Goal: Task Accomplishment & Management: Use online tool/utility

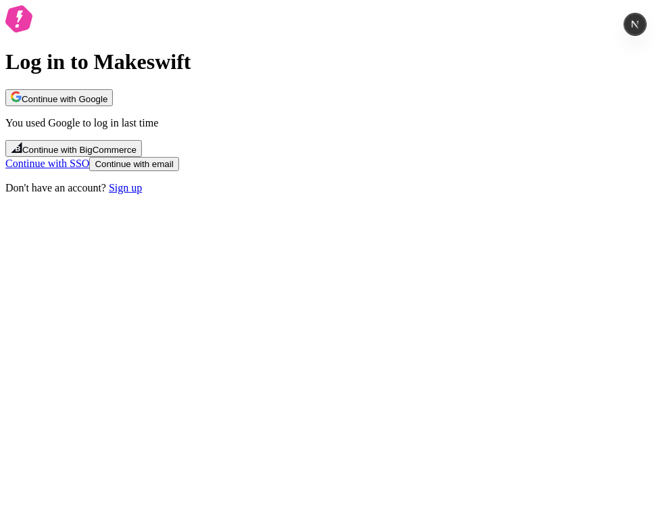
click at [113, 106] on button "Continue with Google" at bounding box center [59, 97] width 108 height 17
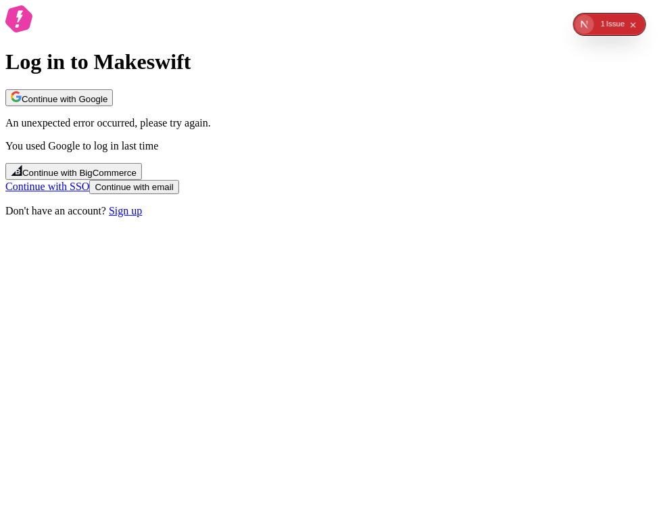
click at [108, 104] on span "Continue with Google" at bounding box center [65, 99] width 86 height 10
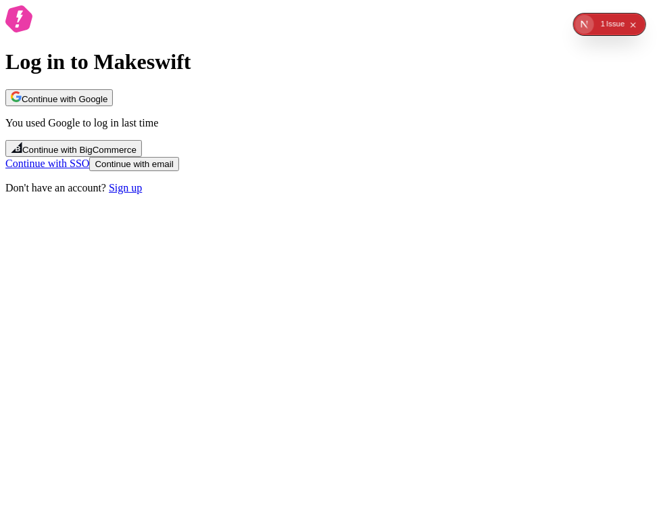
click at [113, 106] on button "Continue with Google" at bounding box center [59, 97] width 108 height 17
click at [108, 104] on span "Continue with Google" at bounding box center [65, 99] width 86 height 10
click at [235, 137] on div "Log in to Makeswift Continue with Google You used Google to log in last time Co…" at bounding box center [329, 99] width 649 height 189
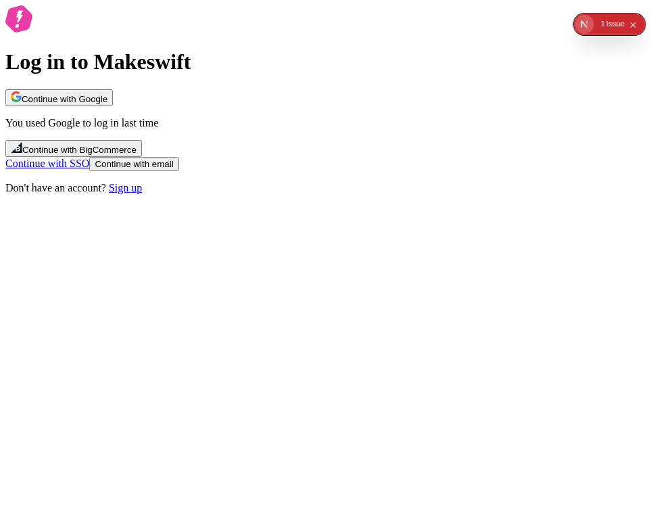
click at [412, 176] on div "Log in to Makeswift Continue with Google You used Google to log in last time Co…" at bounding box center [329, 99] width 649 height 189
click at [113, 106] on button "Continue with Google" at bounding box center [59, 97] width 108 height 17
click at [360, 129] on p "You used Google to log in last time" at bounding box center [329, 123] width 649 height 12
click at [108, 104] on span "Continue with Google" at bounding box center [65, 99] width 86 height 10
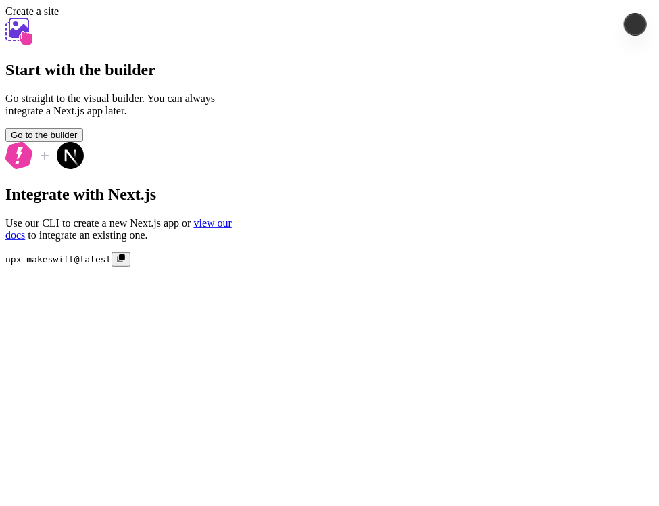
click at [83, 142] on button "Go to the builder" at bounding box center [44, 135] width 78 height 14
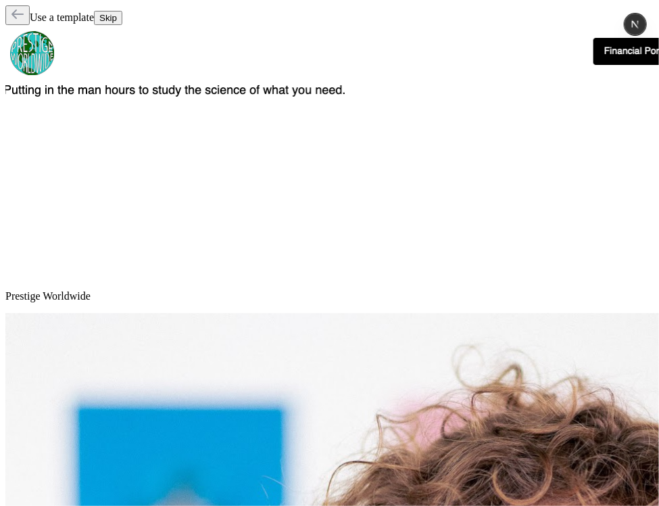
click at [122, 17] on button "Skip" at bounding box center [108, 18] width 28 height 14
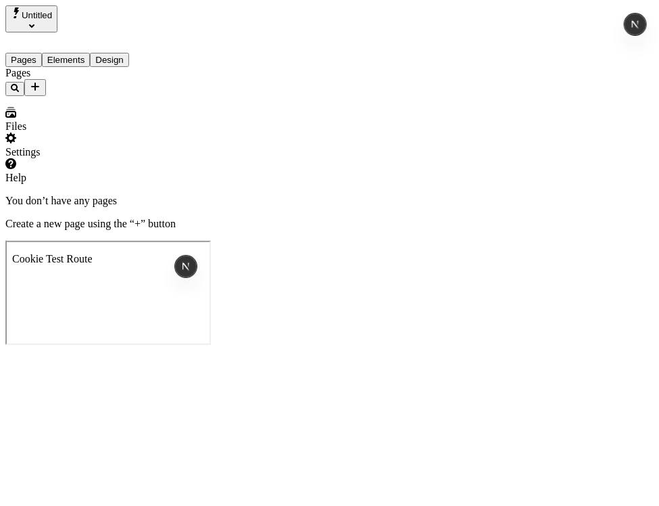
click at [142, 85] on div "Pages" at bounding box center [86, 81] width 162 height 29
click at [41, 81] on icon "Add new" at bounding box center [35, 86] width 11 height 11
click at [110, 123] on div "Blank page" at bounding box center [132, 142] width 45 height 38
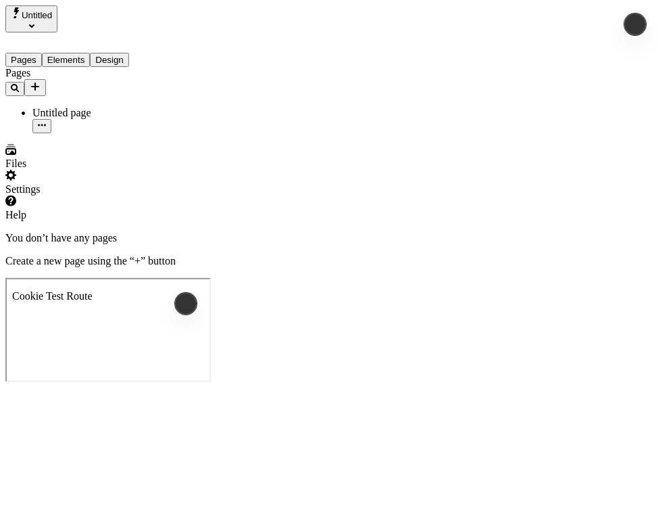
click at [52, 10] on span "Untitled" at bounding box center [37, 15] width 30 height 10
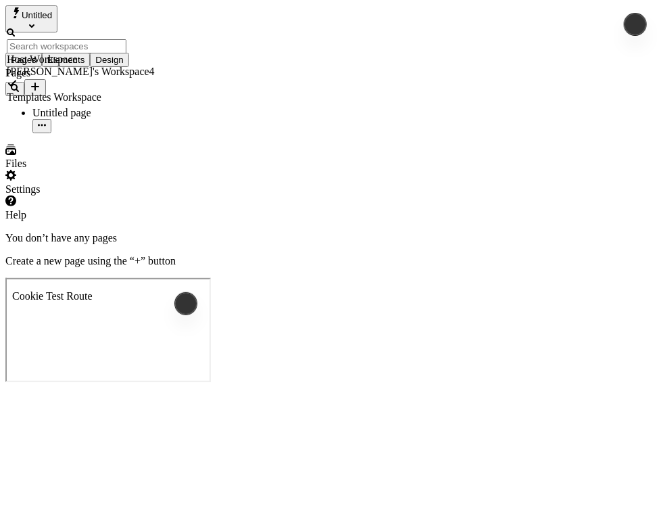
click at [101, 53] on div "Host Workspace" at bounding box center [81, 59] width 148 height 12
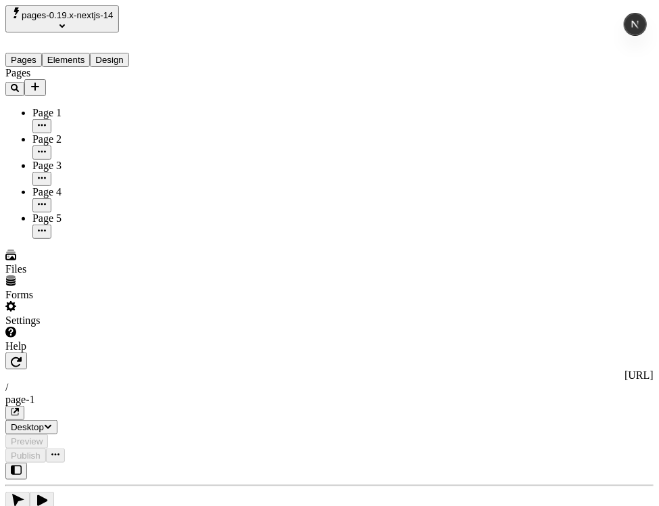
click at [54, 186] on div "Page 4" at bounding box center [99, 192] width 135 height 12
click at [103, 13] on span "pages-0.19.x-nextjs-14" at bounding box center [68, 15] width 92 height 10
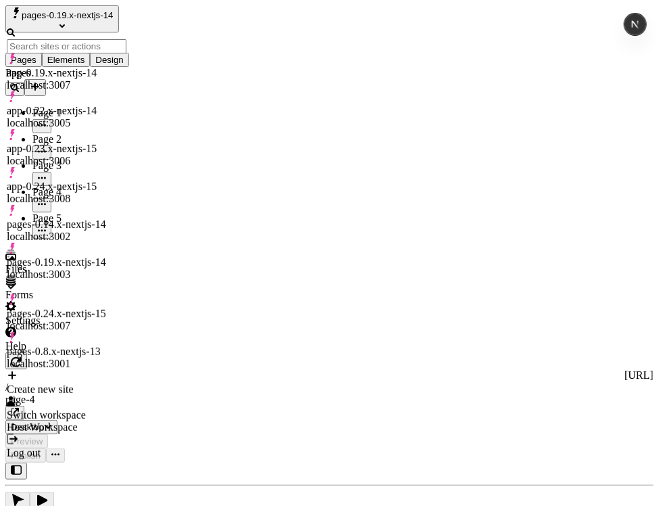
click at [119, 20] on button "pages-0.19.x-nextjs-14" at bounding box center [62, 18] width 114 height 27
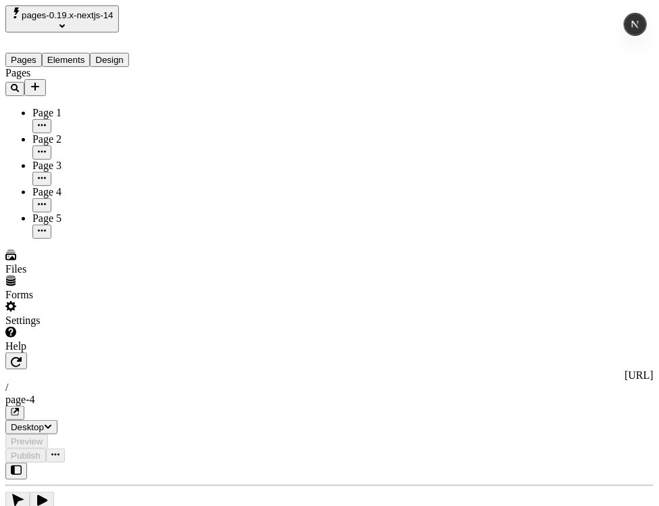
click at [119, 20] on button "pages-0.19.x-nextjs-14" at bounding box center [62, 18] width 114 height 27
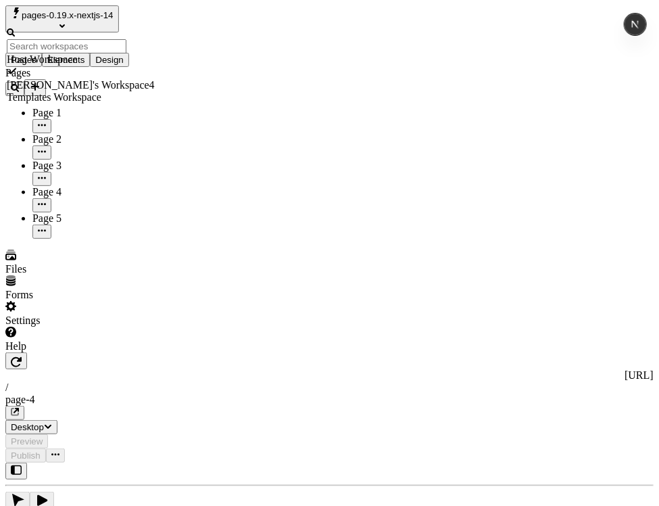
click at [137, 91] on div "Templates Workspace" at bounding box center [81, 97] width 148 height 12
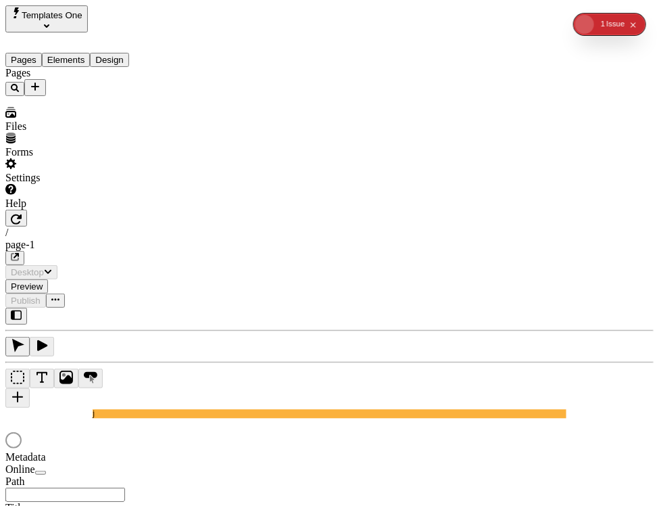
type input "/page-1"
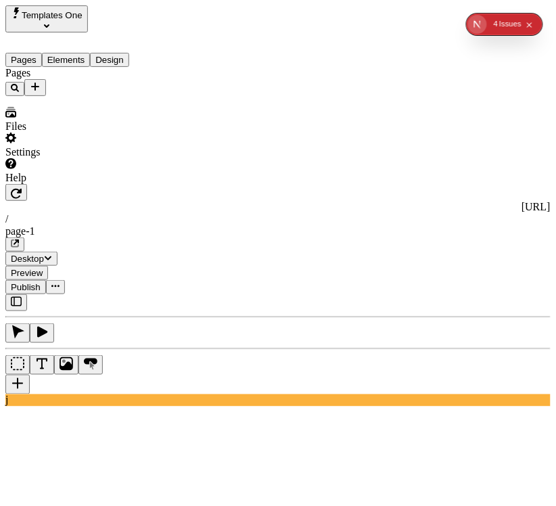
type input "155"
click at [11, 297] on icon "button" at bounding box center [16, 301] width 11 height 9
click at [83, 20] on span "Templates One" at bounding box center [52, 15] width 61 height 10
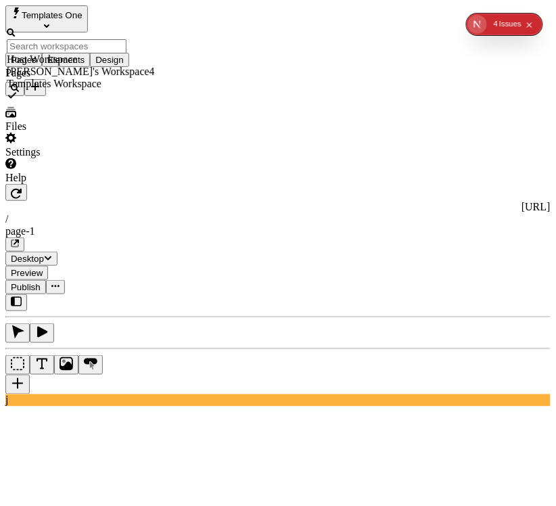
click at [133, 53] on div "Host Workspace" at bounding box center [81, 59] width 148 height 12
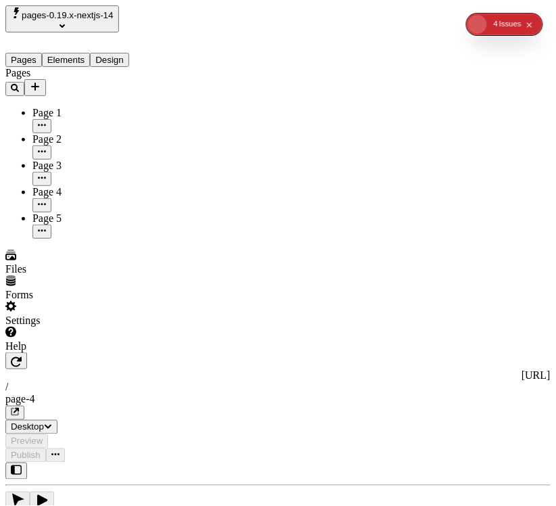
click at [507, 22] on div "Issue s" at bounding box center [510, 25] width 22 height 22
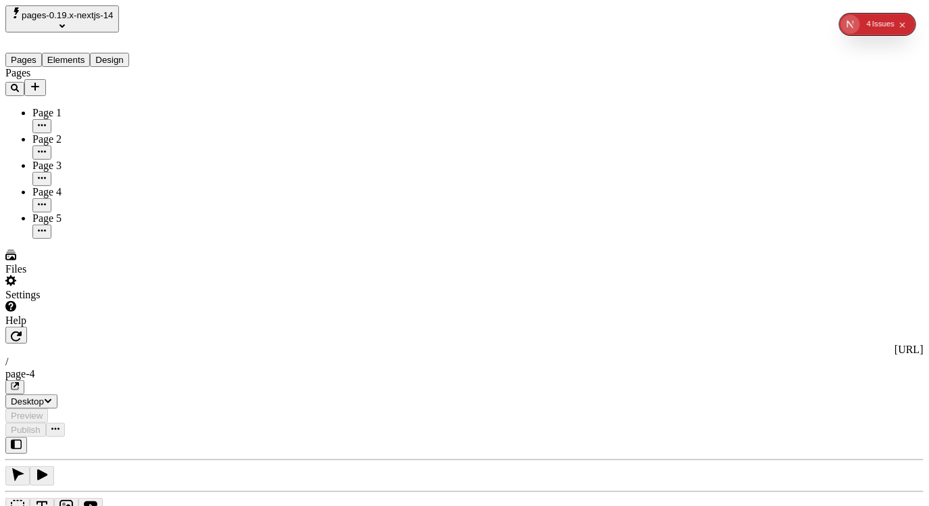
click at [112, 18] on span "pages-0.19.x-nextjs-14" at bounding box center [68, 15] width 92 height 10
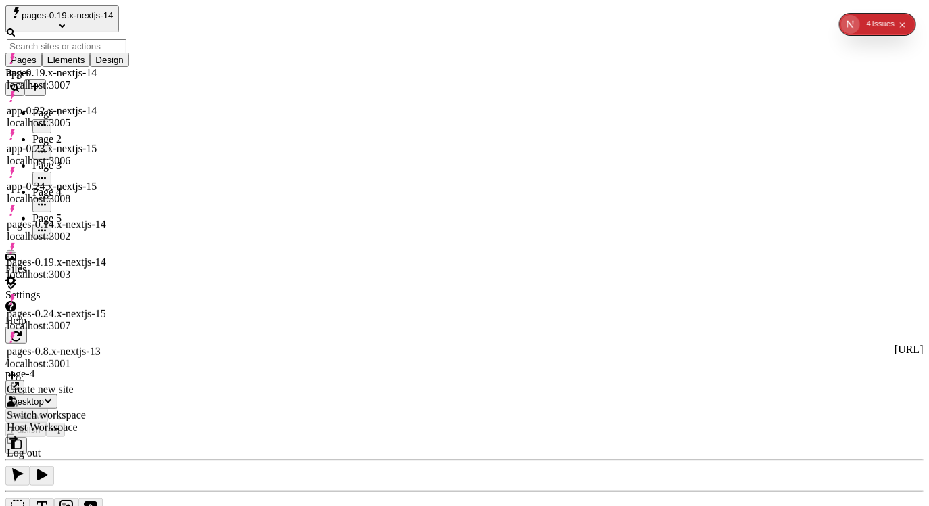
click at [101, 70] on div "app-0.19.x-nextjs-14" at bounding box center [67, 73] width 120 height 12
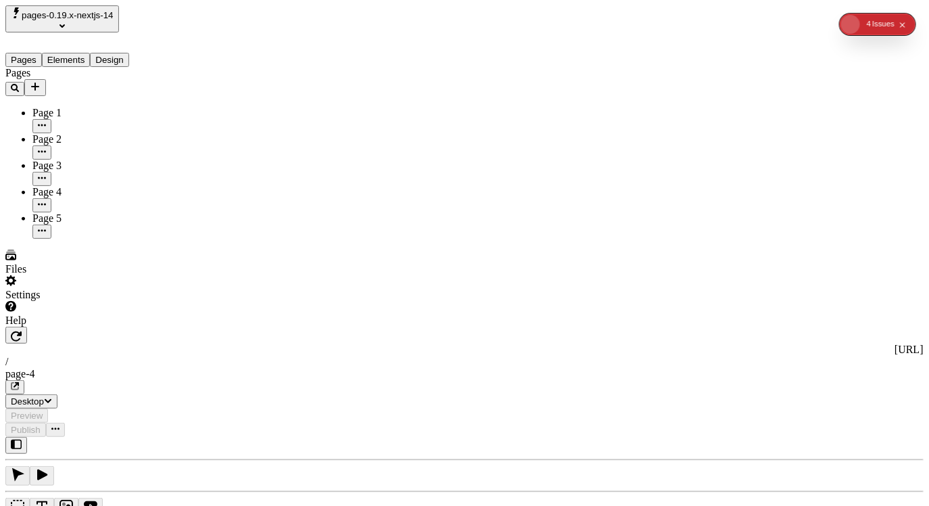
click at [109, 18] on span "pages-0.19.x-nextjs-14" at bounding box center [68, 15] width 92 height 10
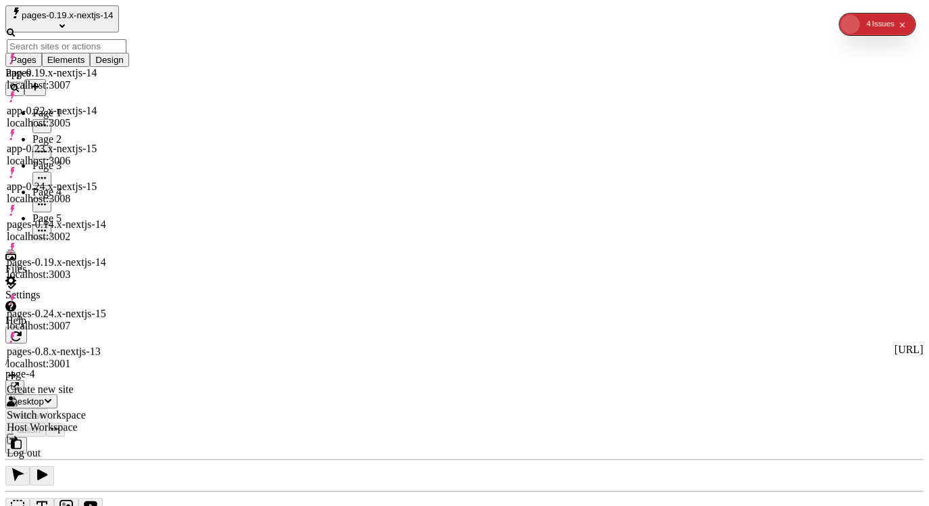
click at [116, 67] on div "app-0.19.x-nextjs-14 localhost:3007" at bounding box center [67, 79] width 120 height 24
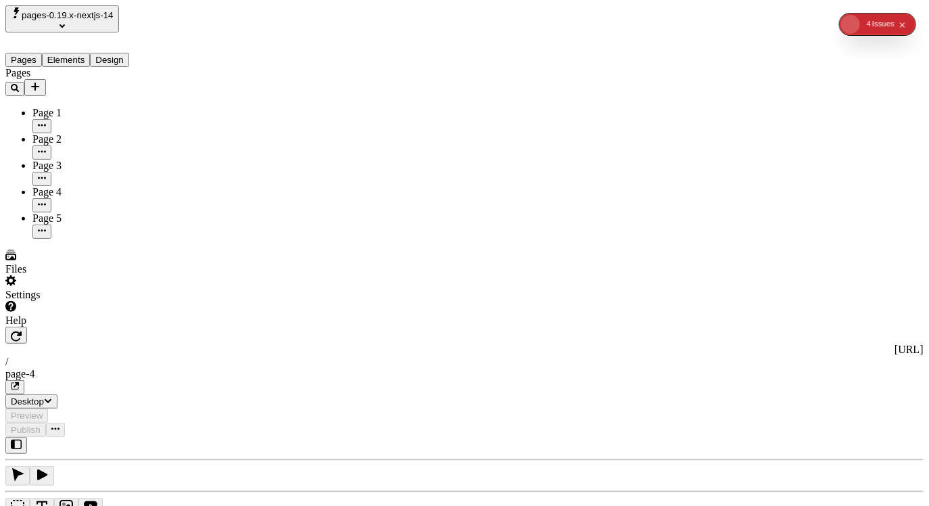
click at [76, 107] on div "Page 1" at bounding box center [99, 113] width 135 height 12
click at [114, 20] on span "pages-0.19.x-nextjs-14" at bounding box center [68, 15] width 92 height 10
click at [124, 32] on div "Pages Elements Design" at bounding box center [86, 49] width 162 height 34
click at [119, 26] on button "pages-0.19.x-nextjs-14" at bounding box center [62, 18] width 114 height 27
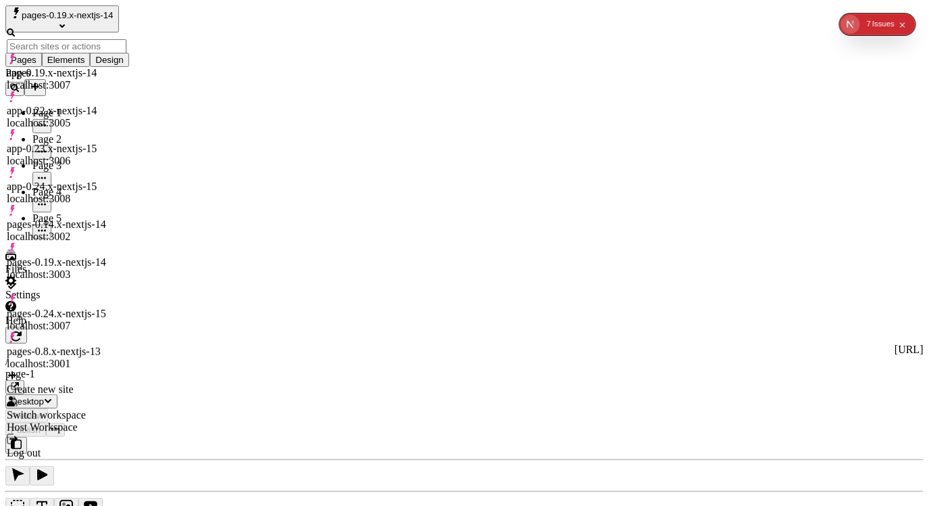
click at [126, 72] on div "app-0.19.x-nextjs-14 localhost:3007" at bounding box center [67, 79] width 120 height 24
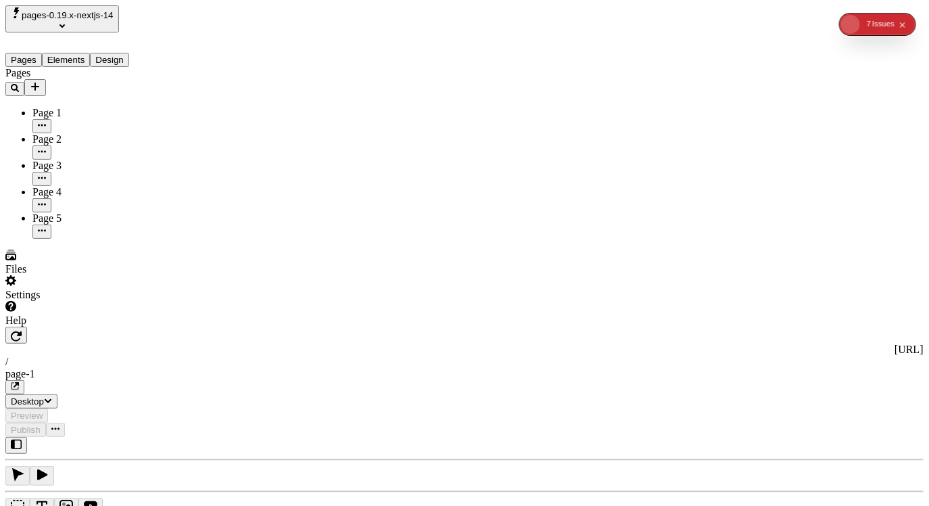
click at [114, 16] on span "pages-0.19.x-nextjs-14" at bounding box center [68, 15] width 92 height 10
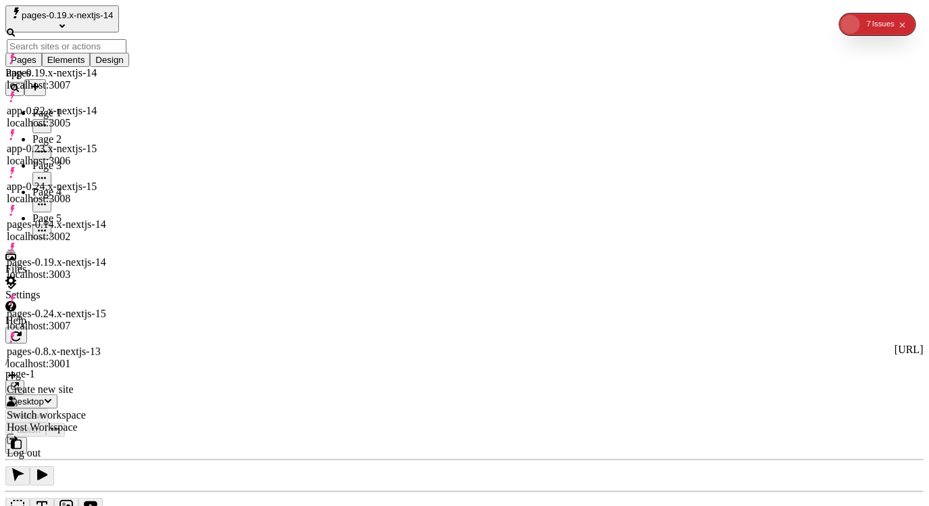
click at [108, 67] on div "app-0.19.x-nextjs-14 localhost:3007" at bounding box center [67, 79] width 120 height 24
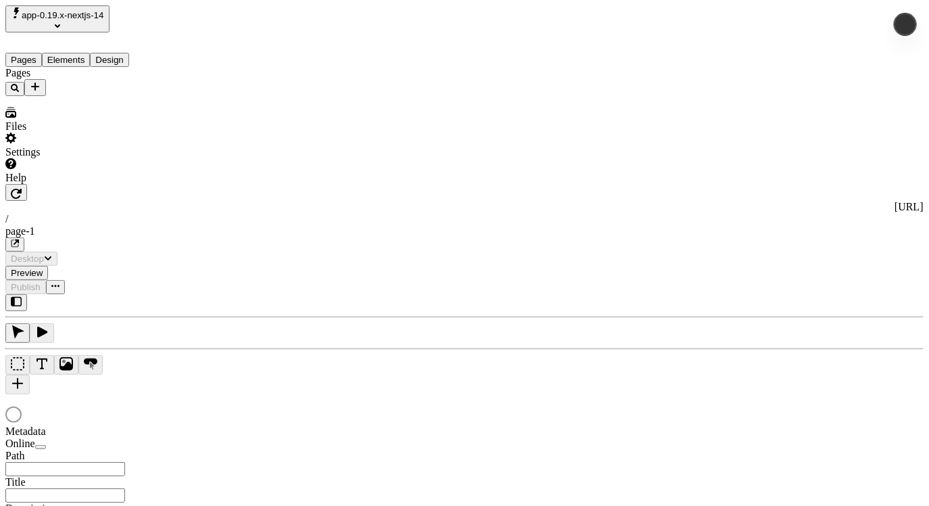
type input "/page-1"
click at [99, 14] on span "app-0.19.x-nextjs-14" at bounding box center [63, 15] width 83 height 10
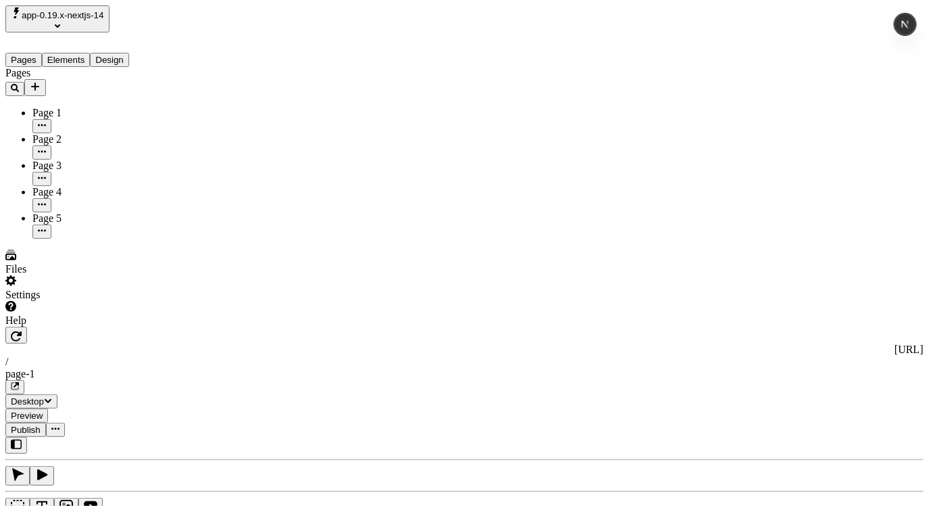
type input "18"
type input "1.5"
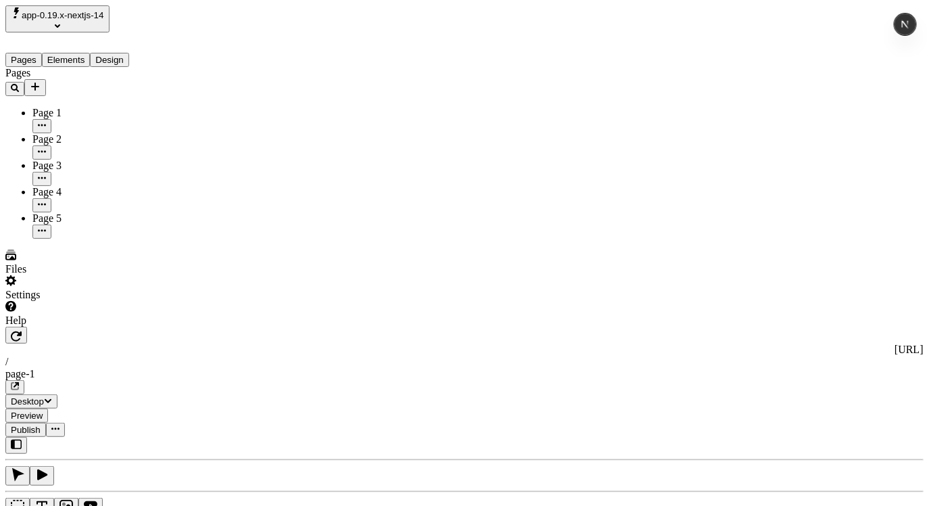
type textarea "nice"
click at [96, 27] on div "app-0.19.x-nextjs-14" at bounding box center [86, 18] width 162 height 27
click at [96, 18] on span "app-0.19.x-nextjs-14" at bounding box center [63, 15] width 83 height 10
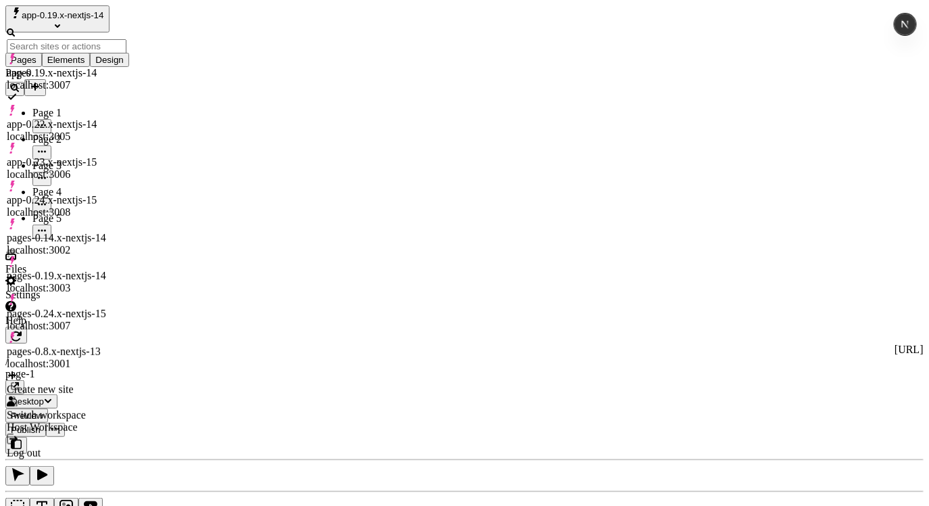
click at [105, 118] on div "app-0.22.x-nextjs-14" at bounding box center [67, 124] width 120 height 12
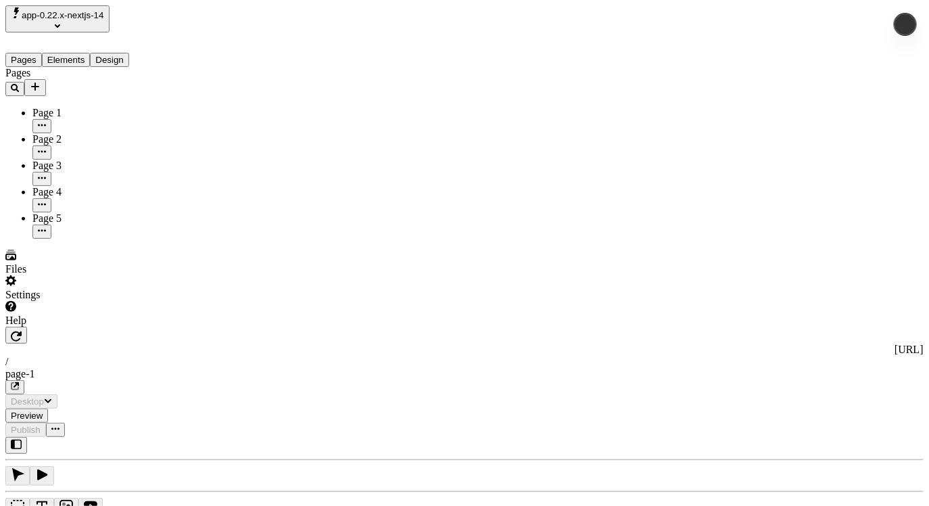
type input "/page-1"
type input "18"
type input "1.5"
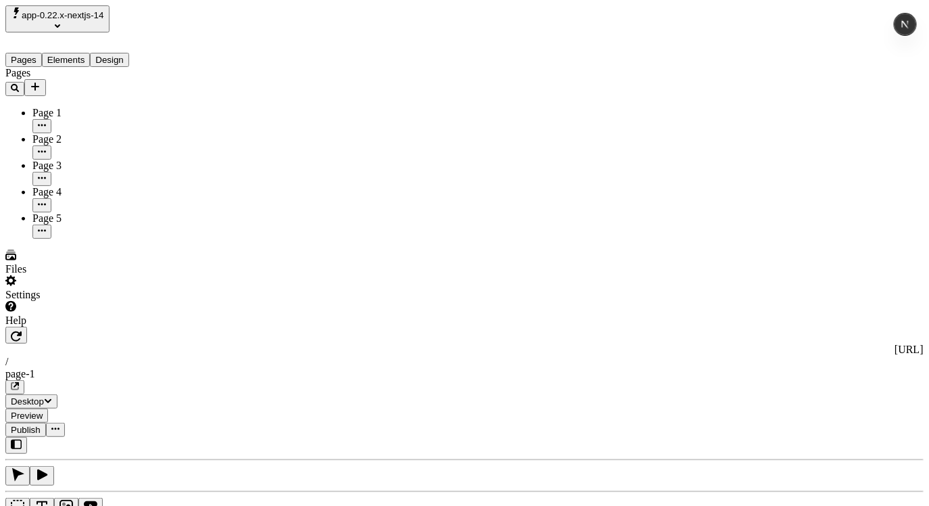
type textarea "okok"
click at [115, 27] on div "app-0.22.x-nextjs-14" at bounding box center [86, 18] width 162 height 27
click at [103, 20] on span "app-0.22.x-nextjs-14" at bounding box center [63, 15] width 83 height 10
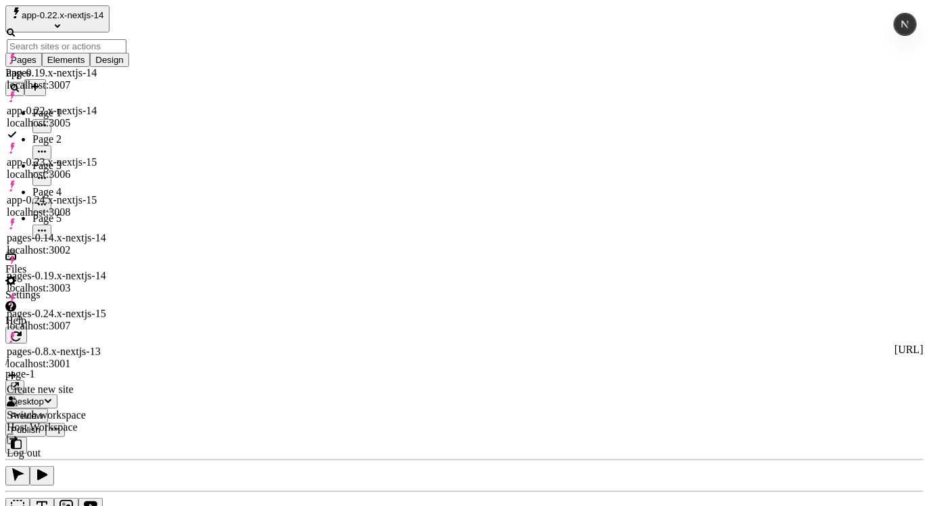
click at [119, 156] on div "app-0.23.x-nextjs-15 localhost:3006" at bounding box center [67, 168] width 120 height 24
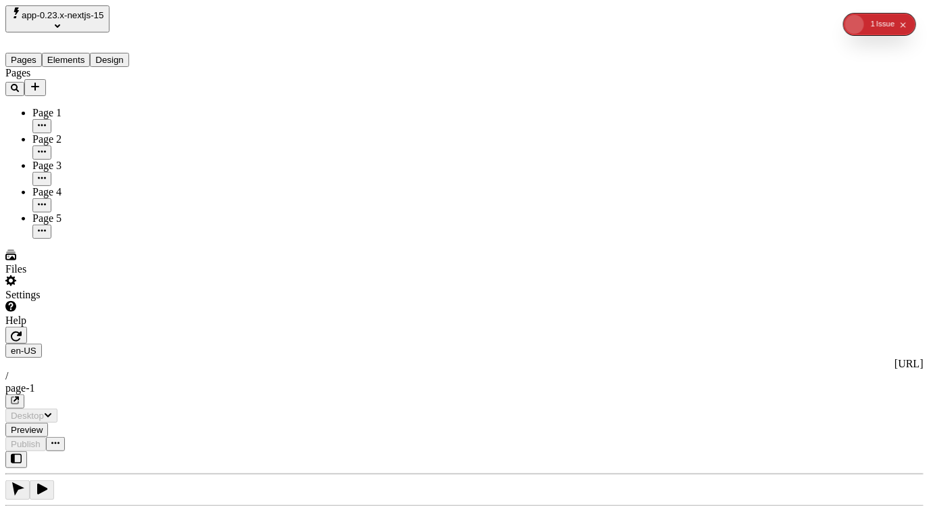
type input "/page-1"
type input "18"
type input "1.5"
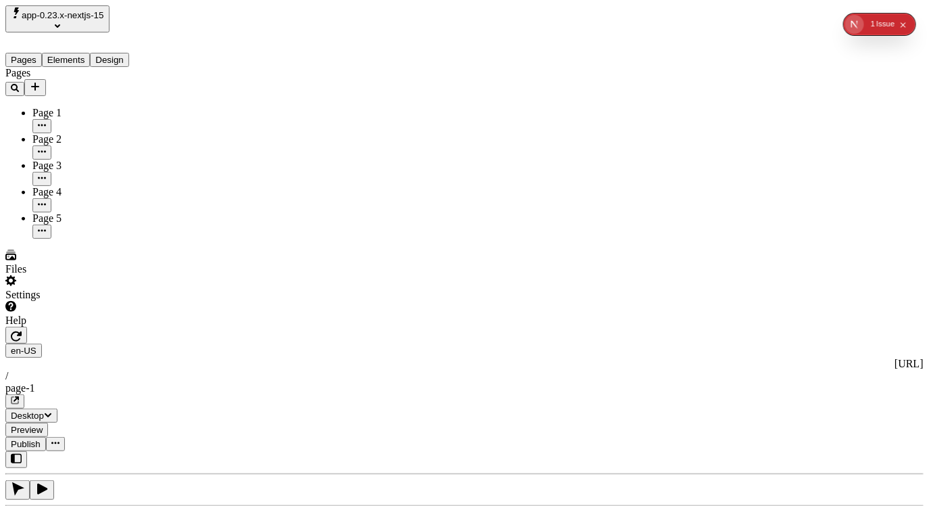
type textarea "english"
click at [233, 344] on div "en-US [URL] / page-1" at bounding box center [464, 376] width 918 height 65
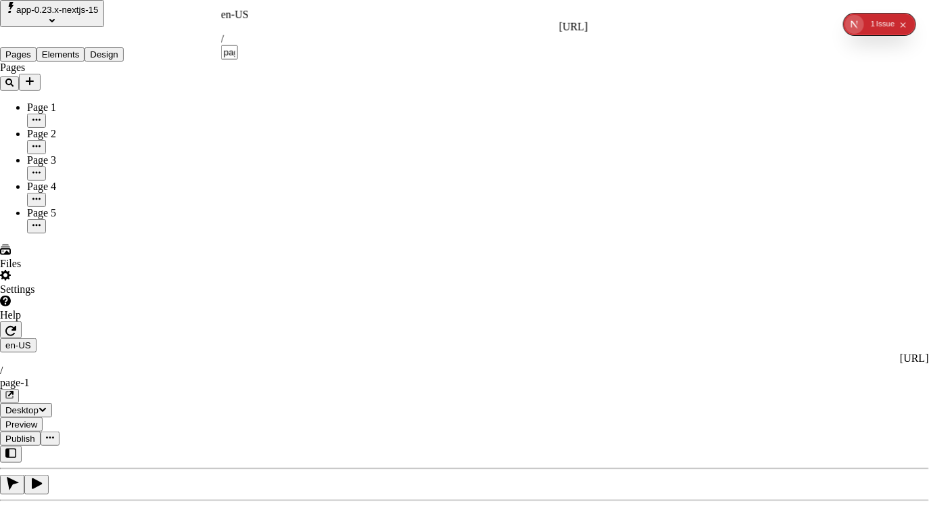
click at [237, 21] on div "en-US" at bounding box center [404, 15] width 367 height 12
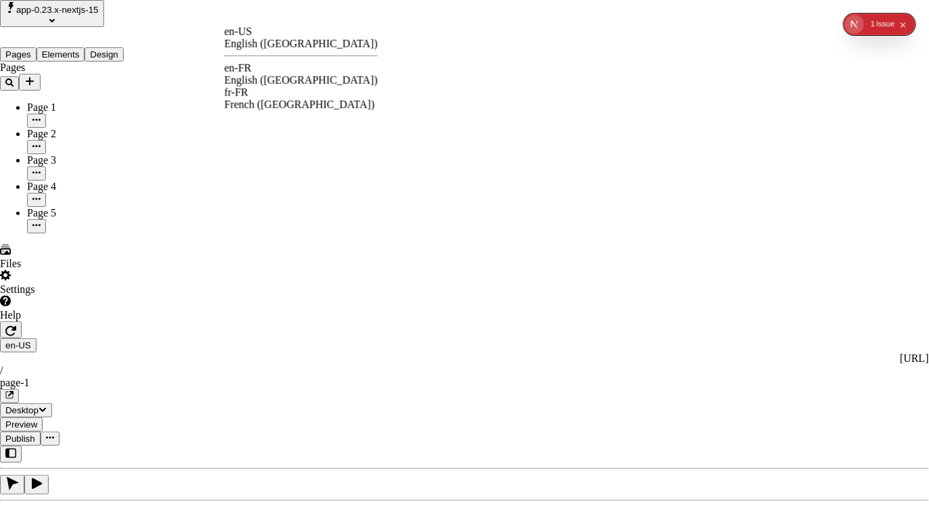
click at [275, 93] on div "fr-FR French ([GEOGRAPHIC_DATA])" at bounding box center [302, 99] width 154 height 24
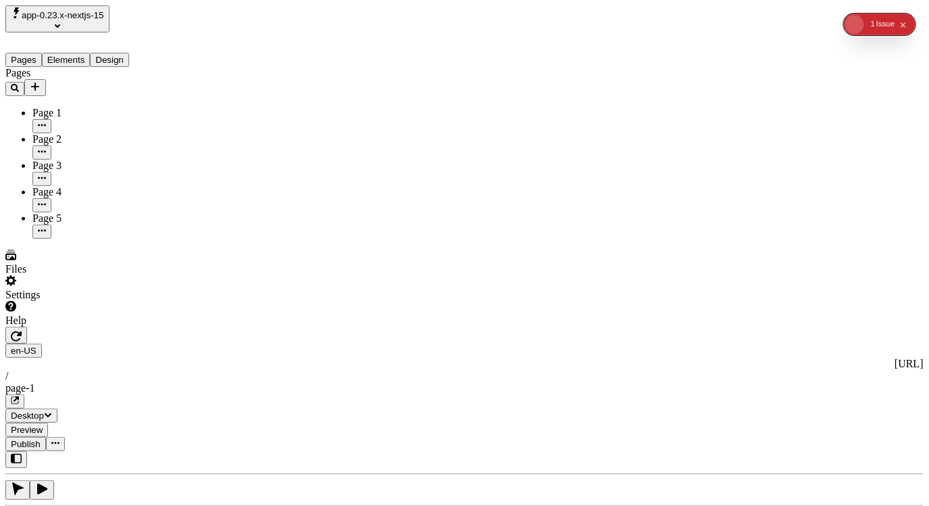
type input "/page-1"
type textarea "french"
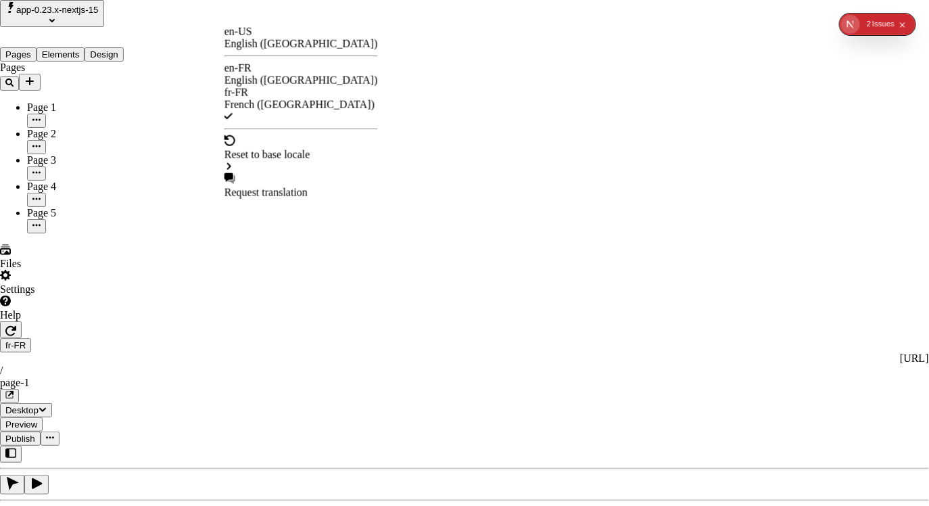
click at [248, 38] on div "en-US" at bounding box center [302, 32] width 154 height 12
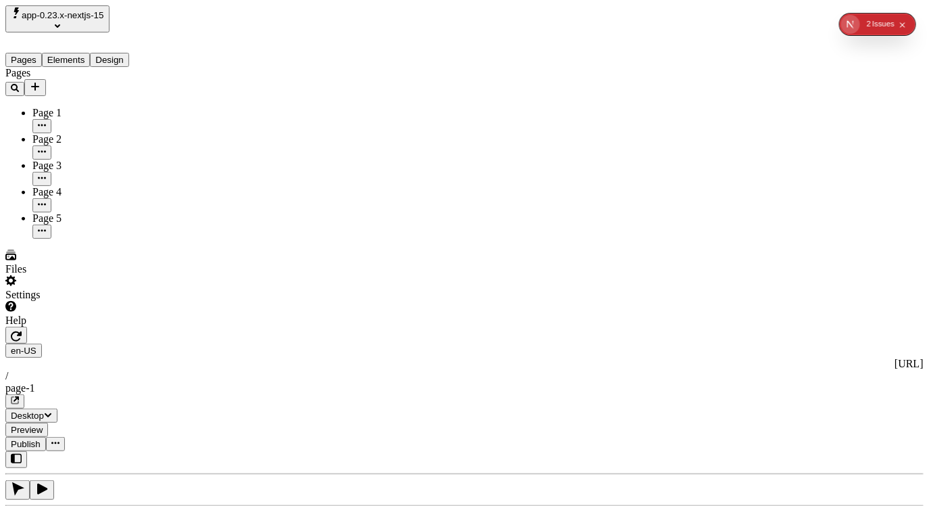
click at [22, 331] on icon "button" at bounding box center [16, 336] width 11 height 11
click at [22, 331] on icon "button" at bounding box center [16, 336] width 11 height 10
click at [103, 32] on div "Pages Elements Design" at bounding box center [86, 49] width 162 height 34
click at [104, 17] on span "app-0.23.x-nextjs-15" at bounding box center [63, 15] width 83 height 10
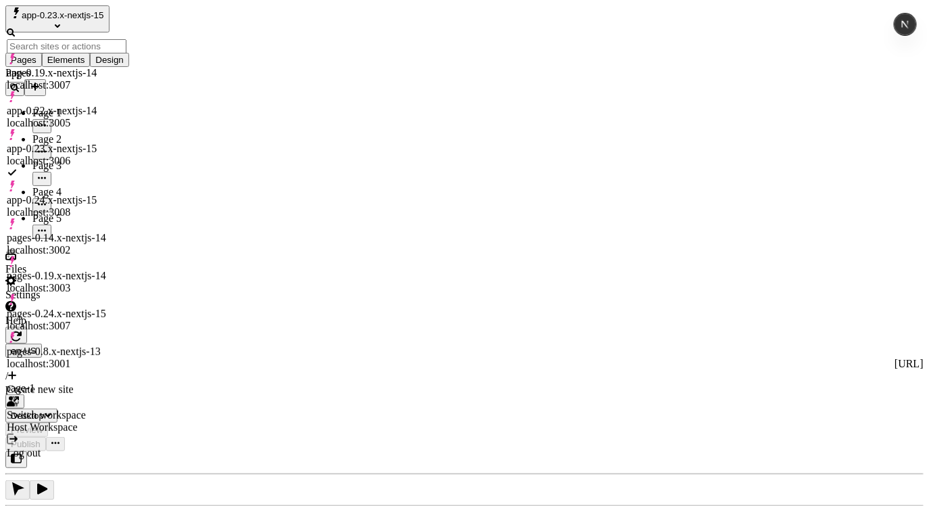
click at [101, 194] on div "app-0.24.x-nextjs-15" at bounding box center [67, 200] width 120 height 12
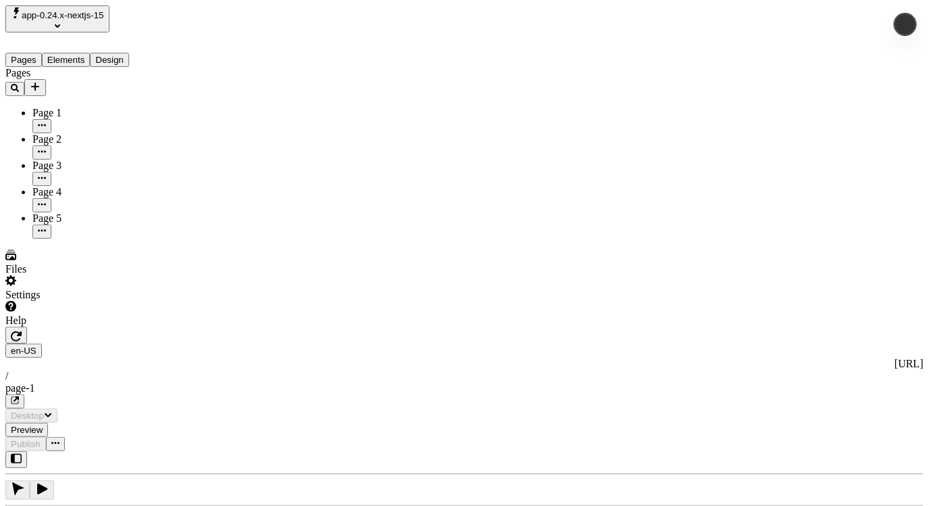
type input "/page-1"
click at [22, 331] on icon "button" at bounding box center [16, 336] width 11 height 11
click at [64, 133] on div "Page 2" at bounding box center [99, 146] width 135 height 26
click at [60, 186] on div "Page 4" at bounding box center [99, 192] width 135 height 12
click at [67, 212] on div "Page 5" at bounding box center [99, 218] width 135 height 12
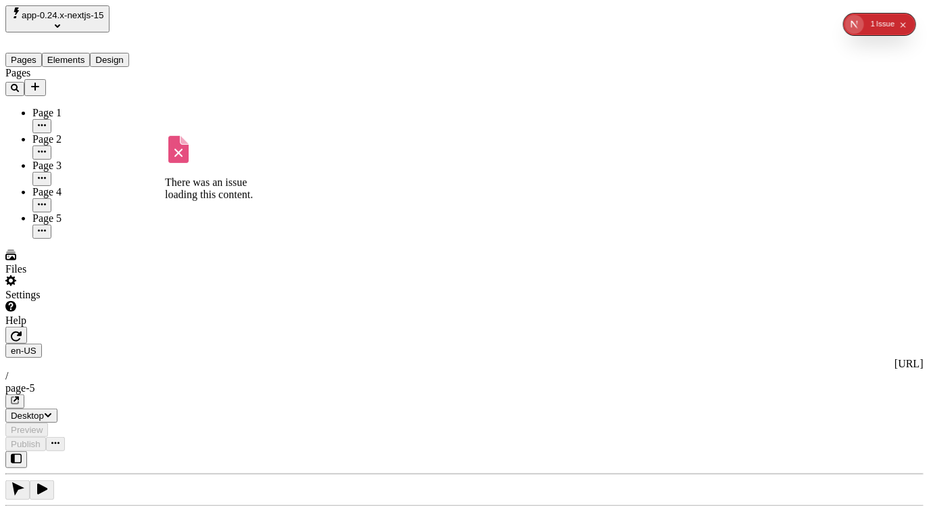
click at [22, 331] on icon "button" at bounding box center [16, 336] width 11 height 11
type input "/page-5"
type input "18"
type input "1.5"
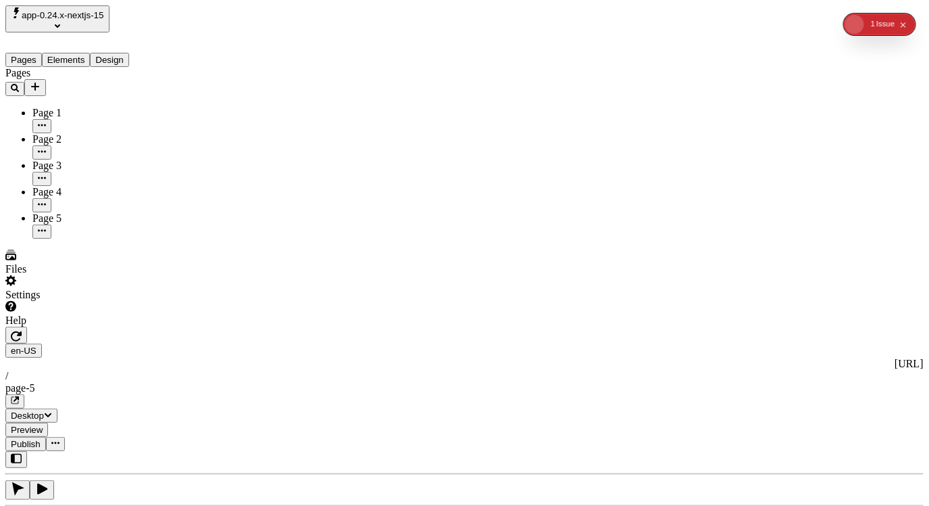
type textarea "english"
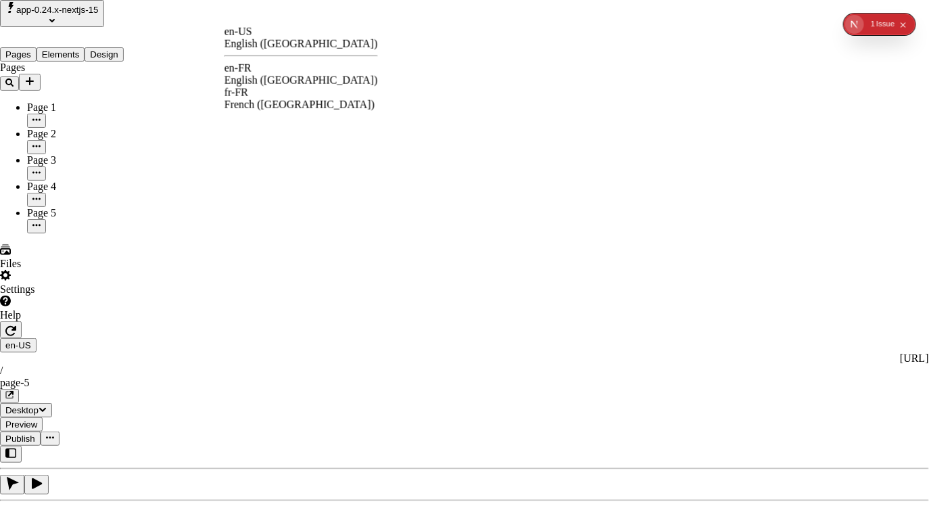
click at [276, 64] on div "en-FR English (France)" at bounding box center [302, 74] width 154 height 24
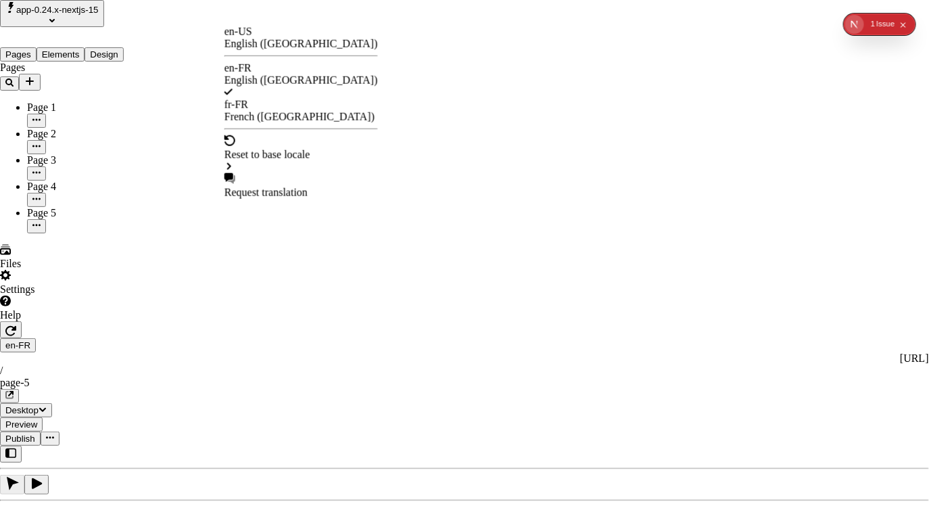
click at [278, 111] on div "French ([GEOGRAPHIC_DATA])" at bounding box center [302, 117] width 154 height 12
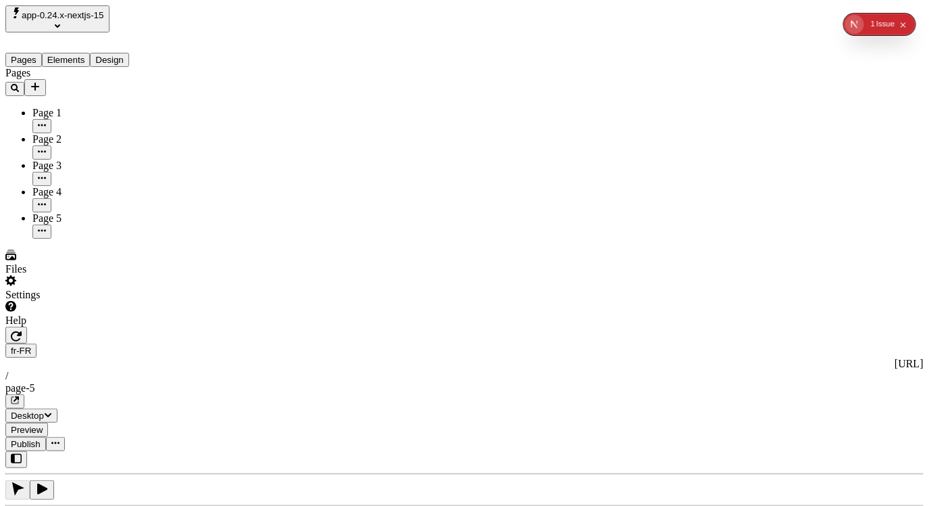
type input "/page-5"
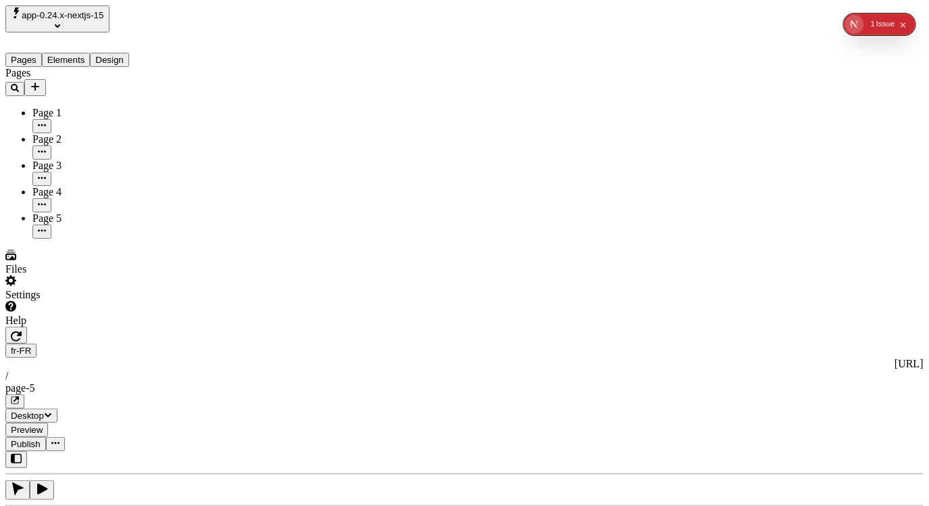
type textarea "french"
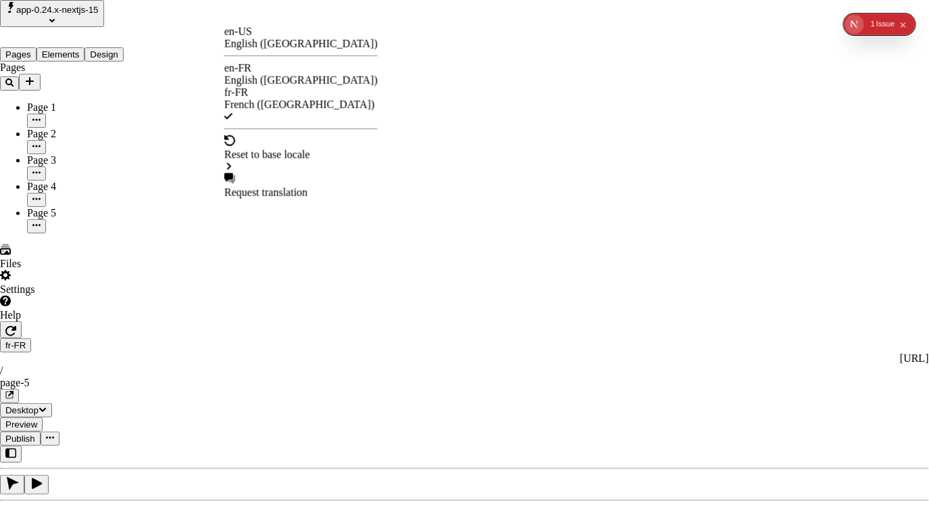
click at [267, 38] on div "en-US" at bounding box center [302, 32] width 154 height 12
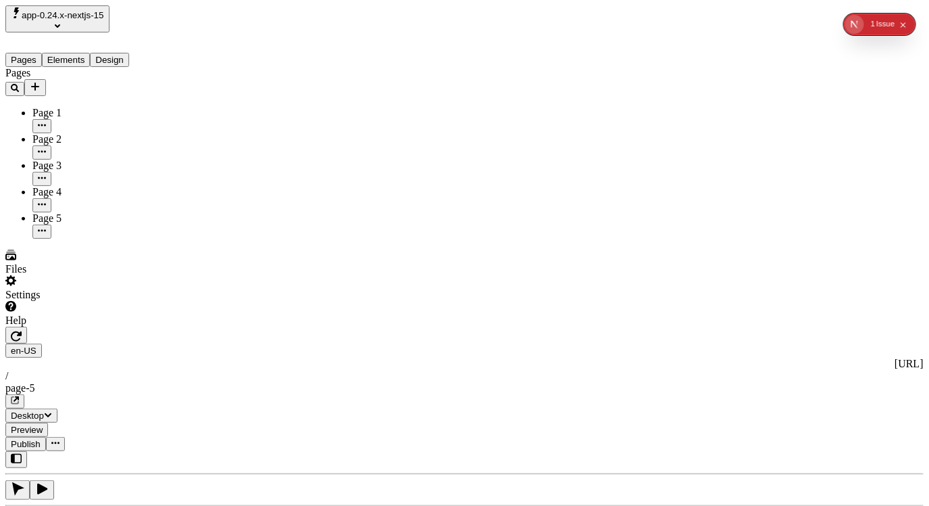
click at [100, 7] on button "app-0.24.x-nextjs-15" at bounding box center [57, 18] width 104 height 27
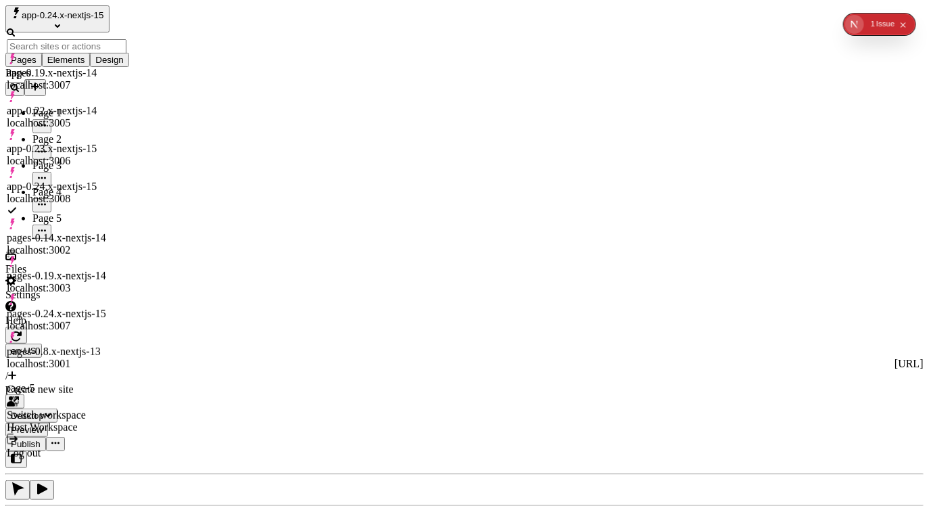
click at [126, 143] on div "app-0.23.x-nextjs-15 localhost:3006" at bounding box center [67, 155] width 120 height 24
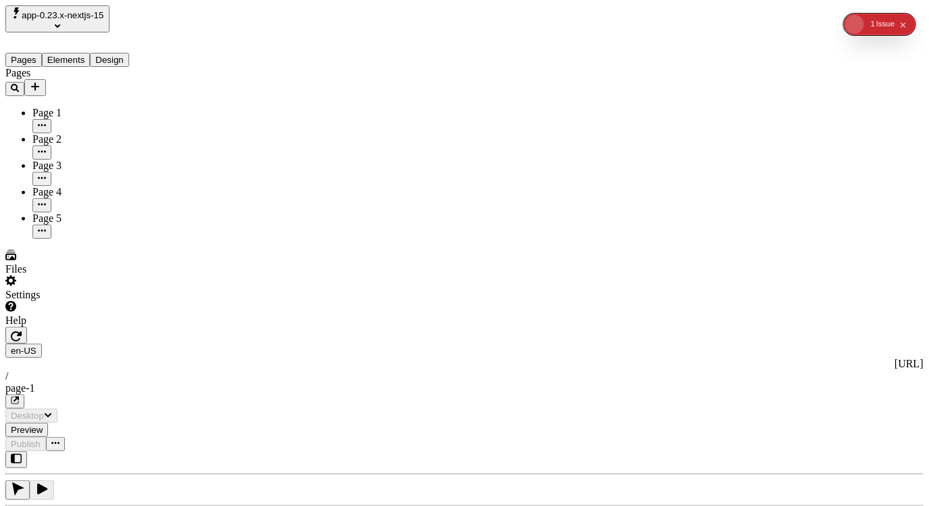
type input "/page-1"
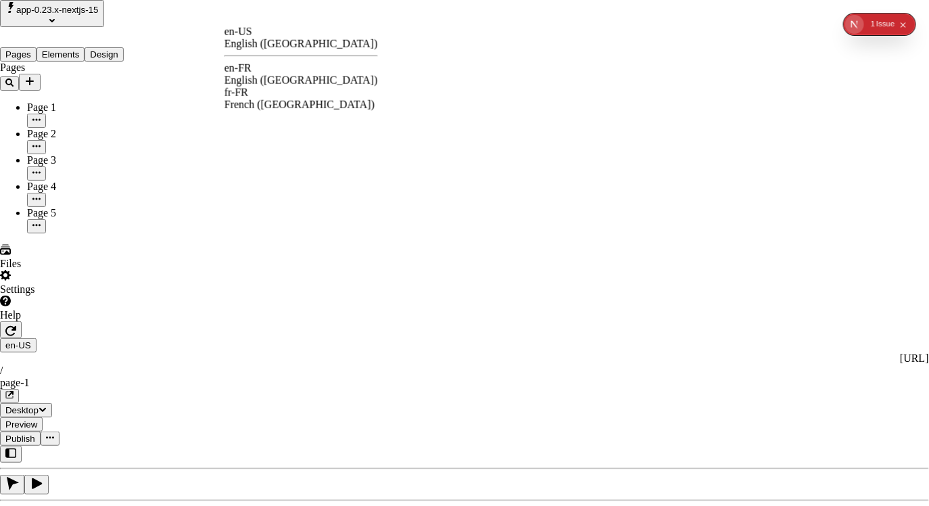
click at [304, 74] on div "English ([GEOGRAPHIC_DATA])" at bounding box center [302, 80] width 154 height 12
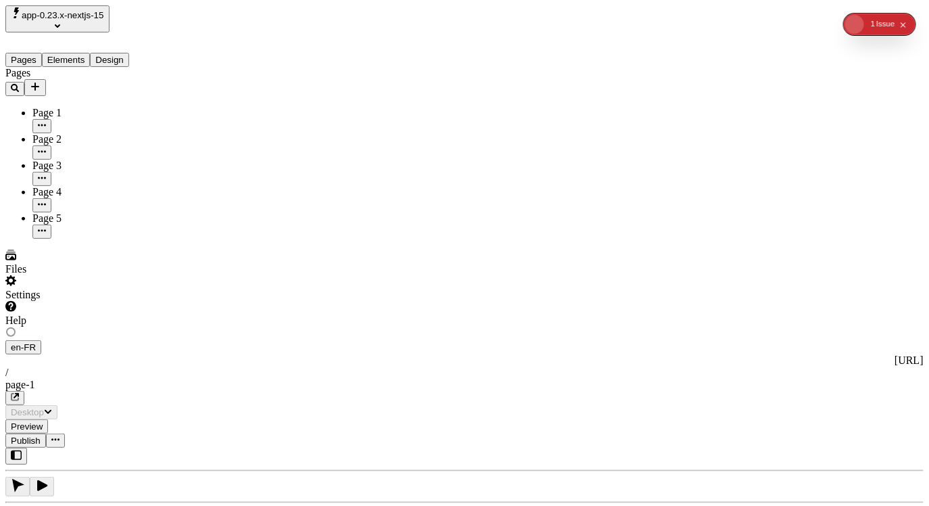
type input "/page-1"
click at [98, 16] on span "app-0.23.x-nextjs-15" at bounding box center [63, 15] width 83 height 10
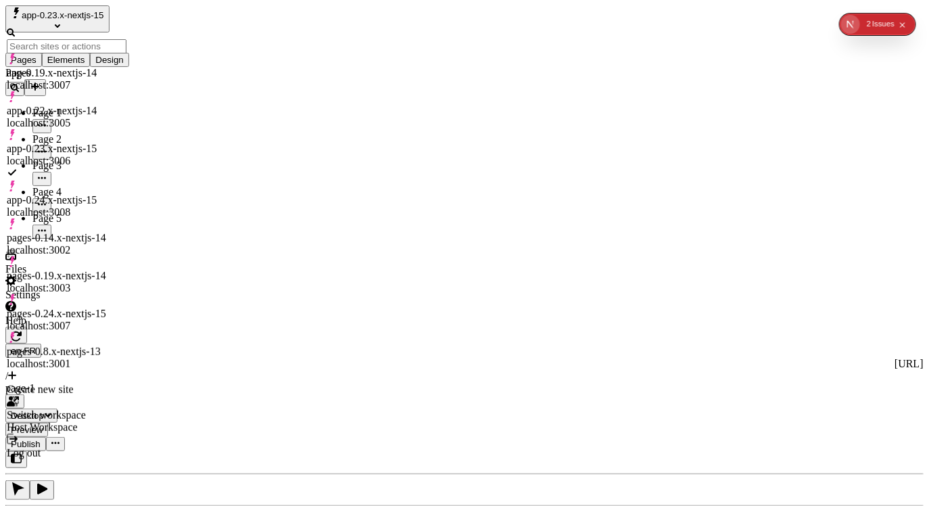
click at [114, 346] on div "pages-0.8.x-nextjs-13 localhost:3001" at bounding box center [67, 358] width 120 height 24
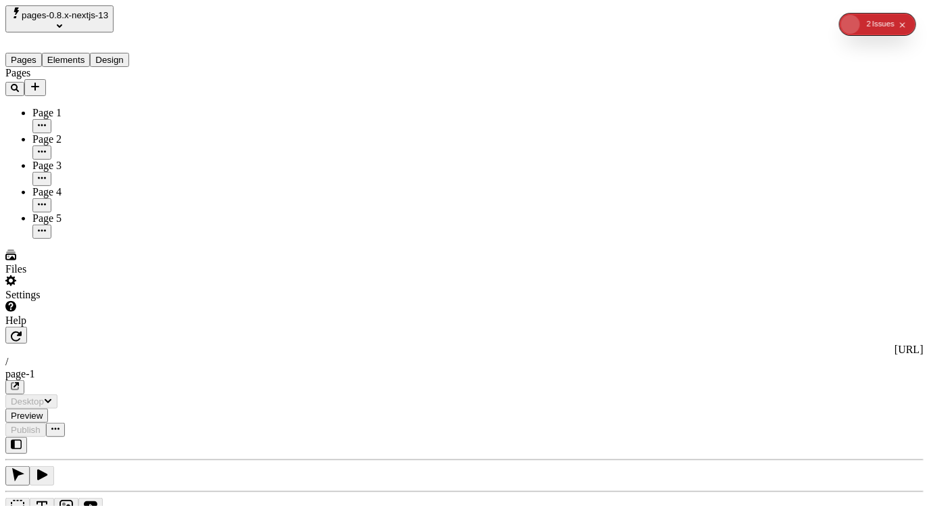
type input "/page-1"
click at [103, 7] on button "pages-0.8.x-nextjs-13" at bounding box center [59, 18] width 108 height 27
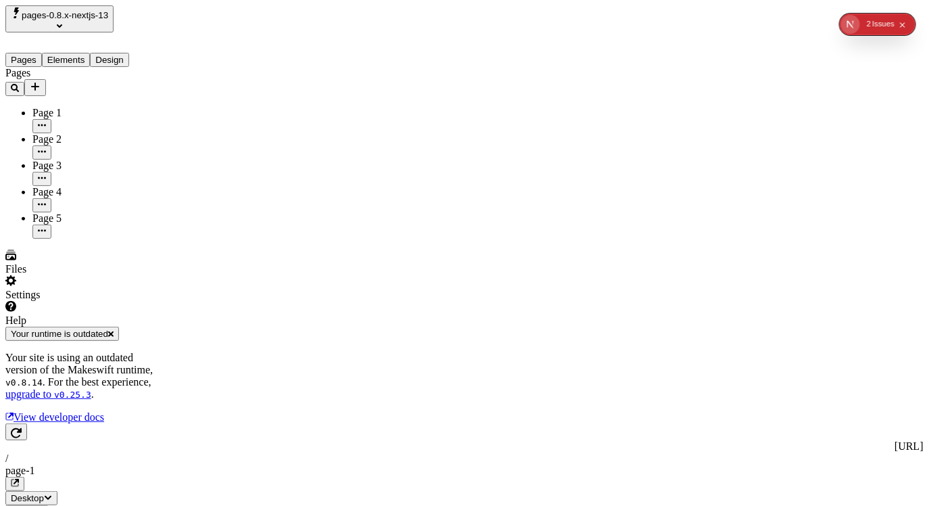
type input "160"
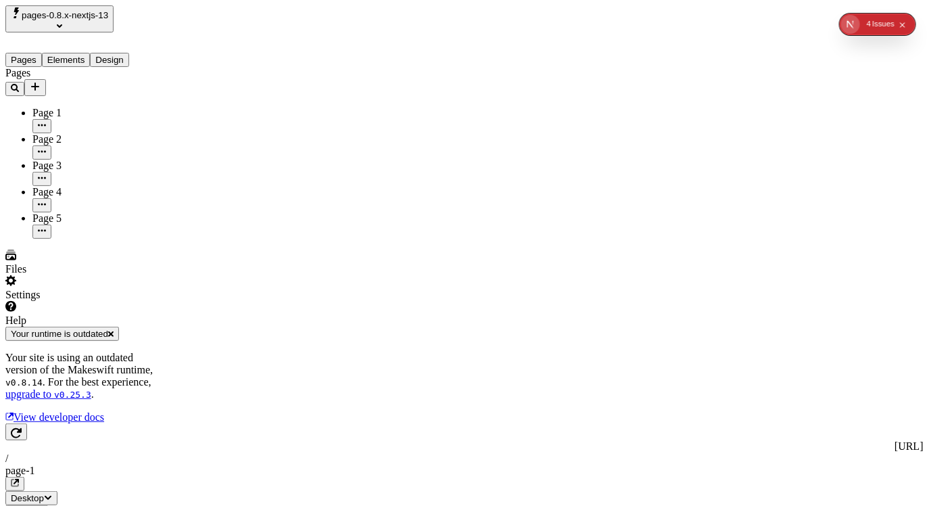
type input "570"
click at [95, 5] on div "pages-0.8.x-nextjs-13" at bounding box center [86, 18] width 162 height 27
click at [89, 20] on span "pages-0.8.x-nextjs-13" at bounding box center [65, 15] width 87 height 10
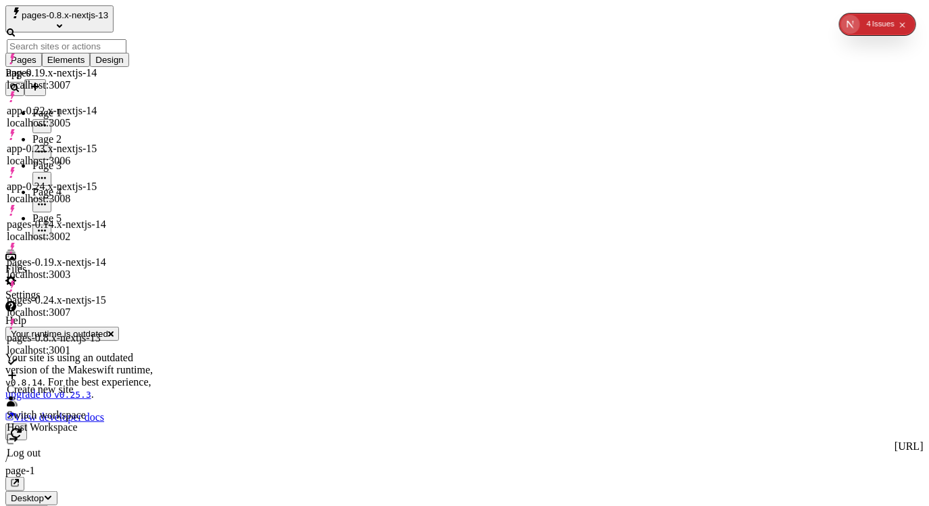
click at [123, 218] on div "pages-0.14.x-nextjs-14 localhost:3002" at bounding box center [67, 230] width 120 height 24
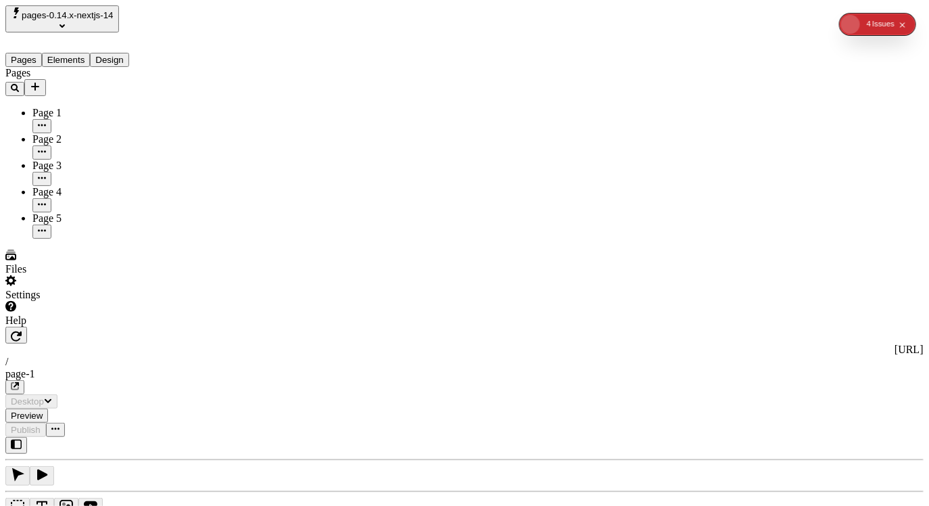
type input "/page-1"
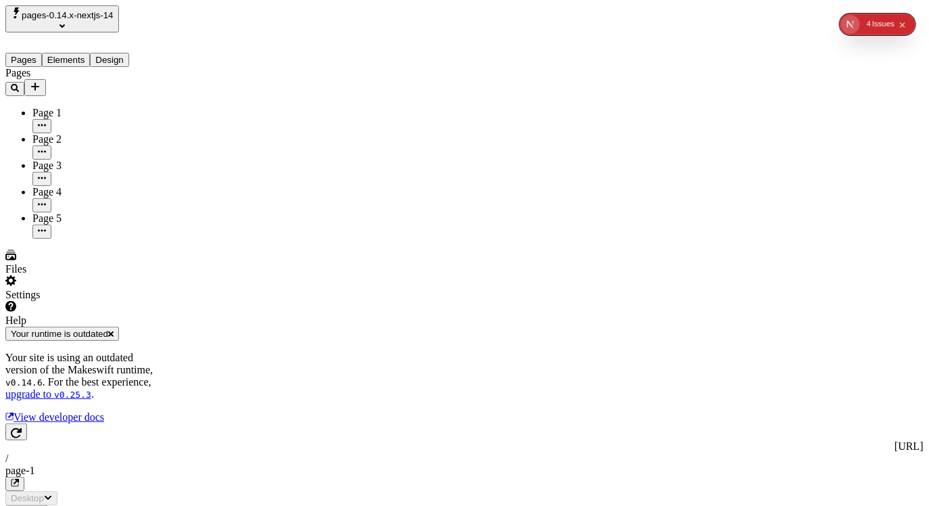
click at [114, 20] on span "pages-0.14.x-nextjs-14" at bounding box center [68, 15] width 92 height 10
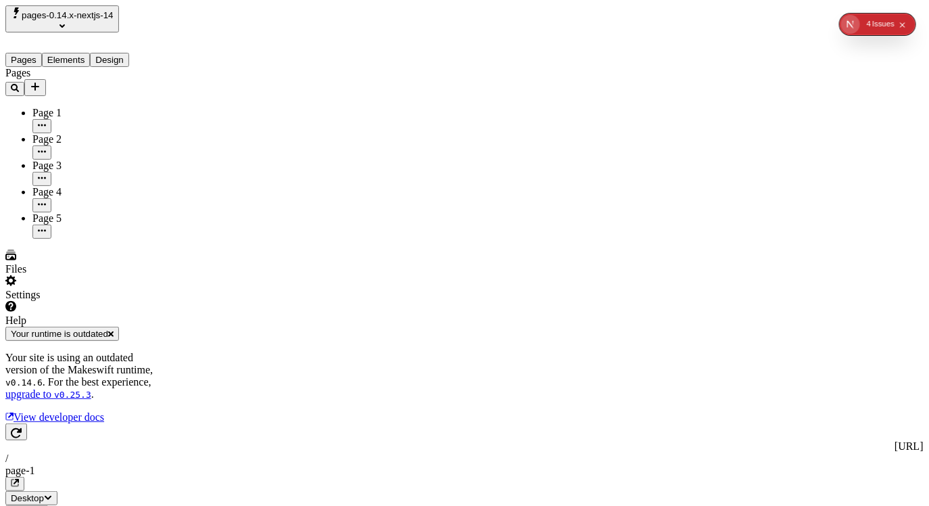
click at [114, 18] on span "pages-0.14.x-nextjs-14" at bounding box center [68, 15] width 92 height 10
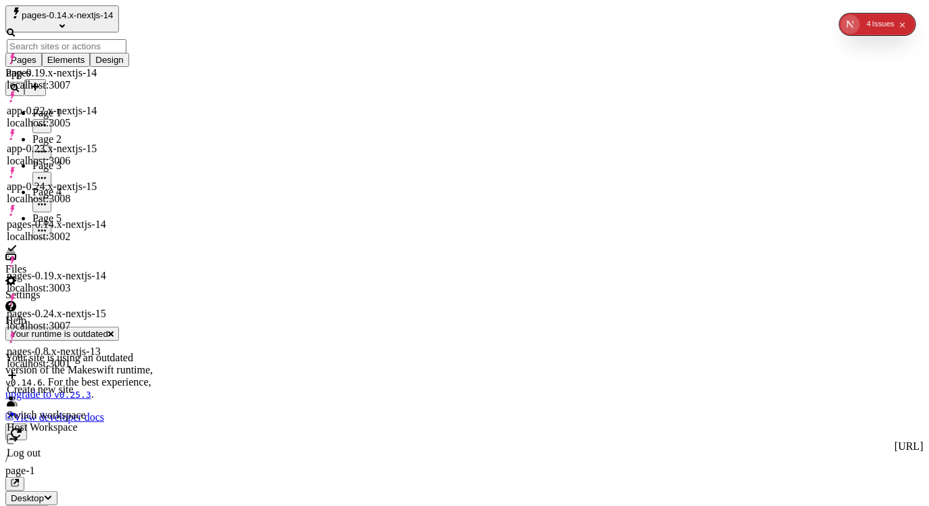
click at [97, 270] on div "pages-0.19.x-nextjs-14" at bounding box center [67, 276] width 120 height 12
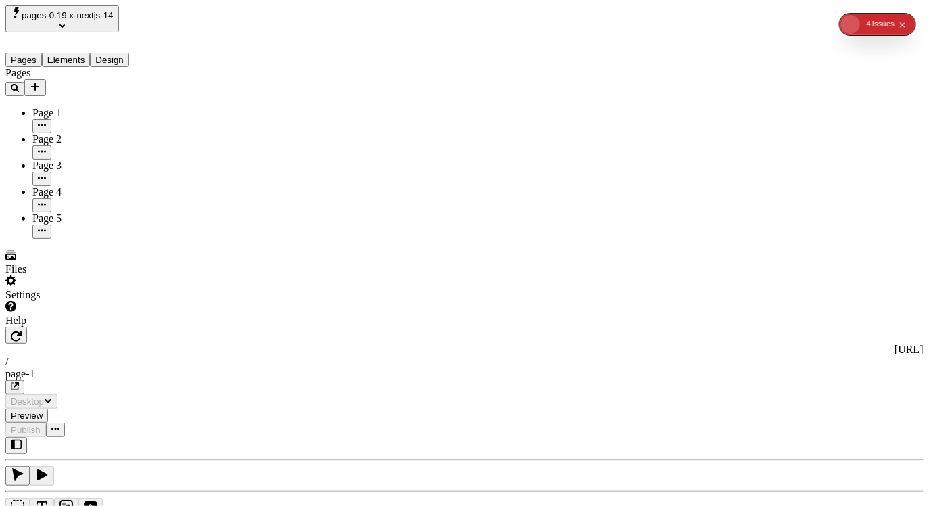
type input "/page-1"
click at [114, 20] on span "pages-0.19.x-nextjs-14" at bounding box center [68, 15] width 92 height 10
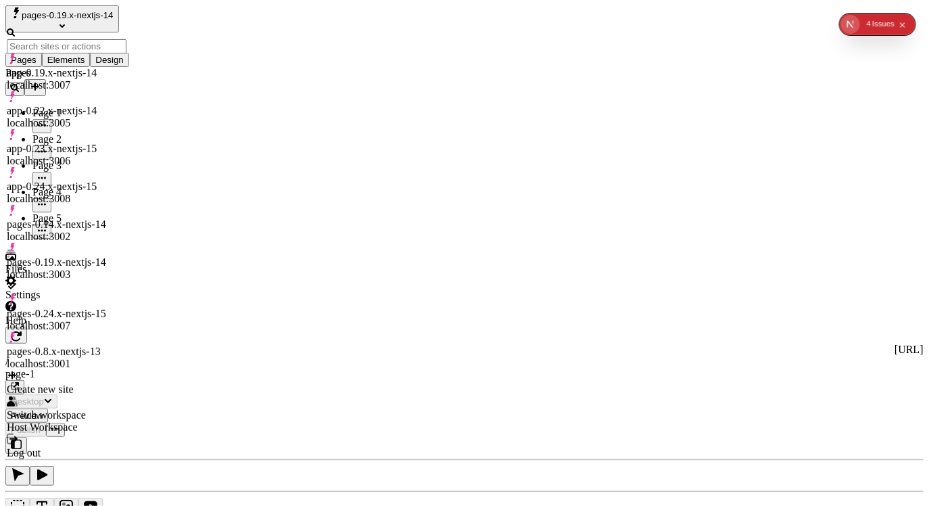
click at [114, 20] on span "pages-0.19.x-nextjs-14" at bounding box center [68, 15] width 92 height 10
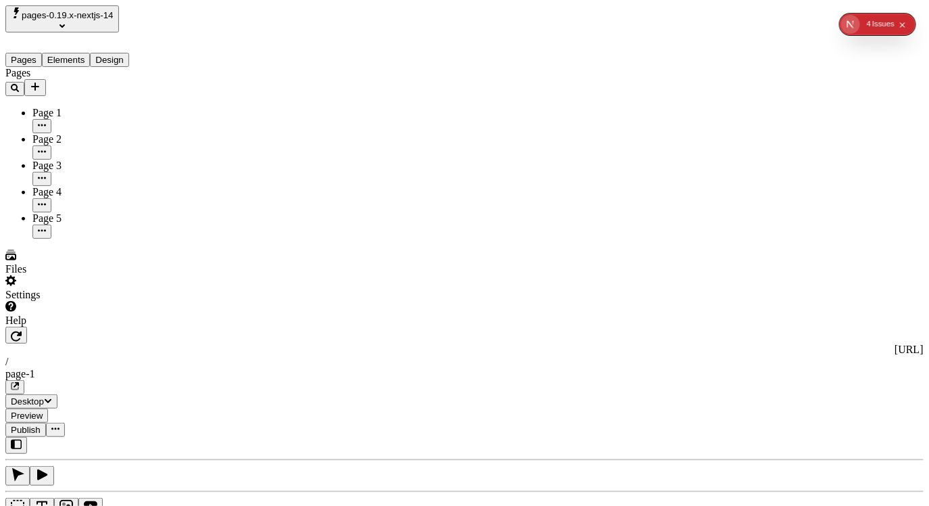
type textarea "Collaboratively aggregate unique leadership skills, then efficiently benchmark …"
type input "18"
type input "1.5"
click at [114, 20] on span "pages-0.19.x-nextjs-14" at bounding box center [68, 15] width 92 height 10
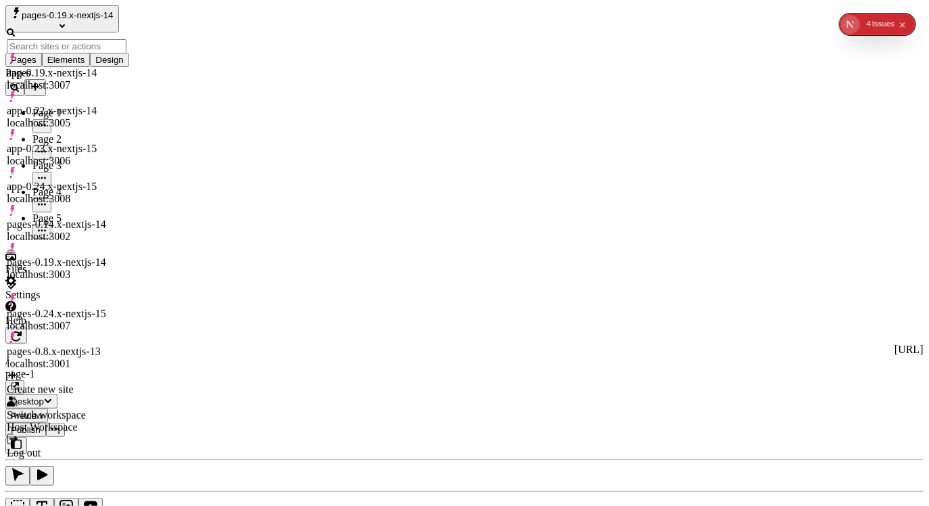
click at [118, 294] on div "pages-0.24.x-nextjs-15 localhost:3007" at bounding box center [67, 313] width 120 height 38
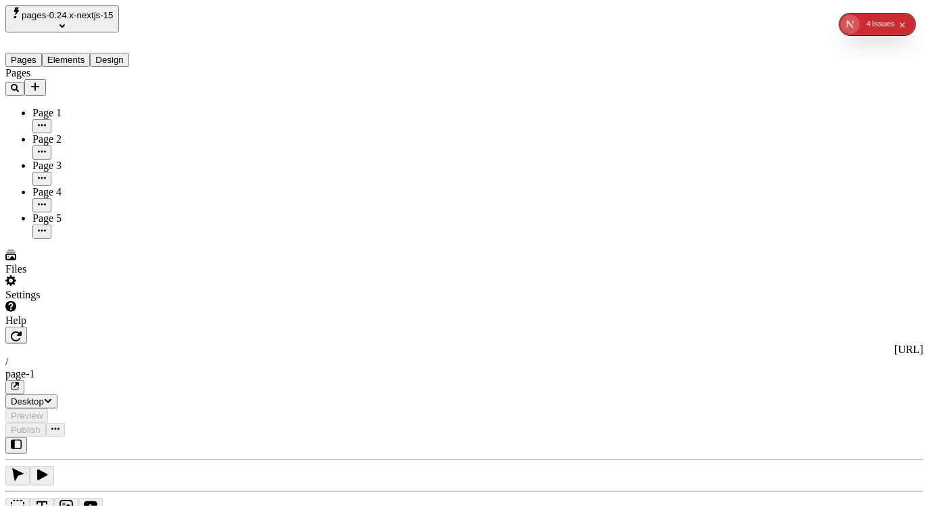
click at [218, 327] on div "http://localhost:3007 / page-1 Desktop Preview Publish" at bounding box center [464, 382] width 918 height 110
click at [22, 331] on icon "button" at bounding box center [16, 336] width 11 height 10
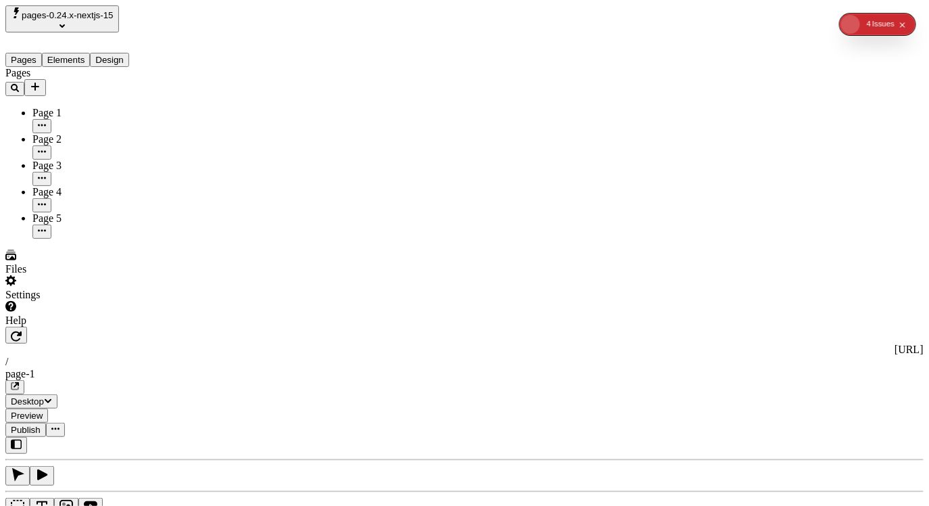
click at [76, 239] on div "Pages Page 1 Page 2 Page 3 Page 4 Page 5" at bounding box center [86, 153] width 162 height 172
